Goal: Navigation & Orientation: Find specific page/section

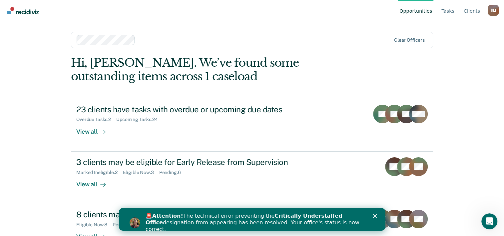
click at [374, 215] on polygon "Close" at bounding box center [374, 216] width 4 height 4
